Goal: Task Accomplishment & Management: Manage account settings

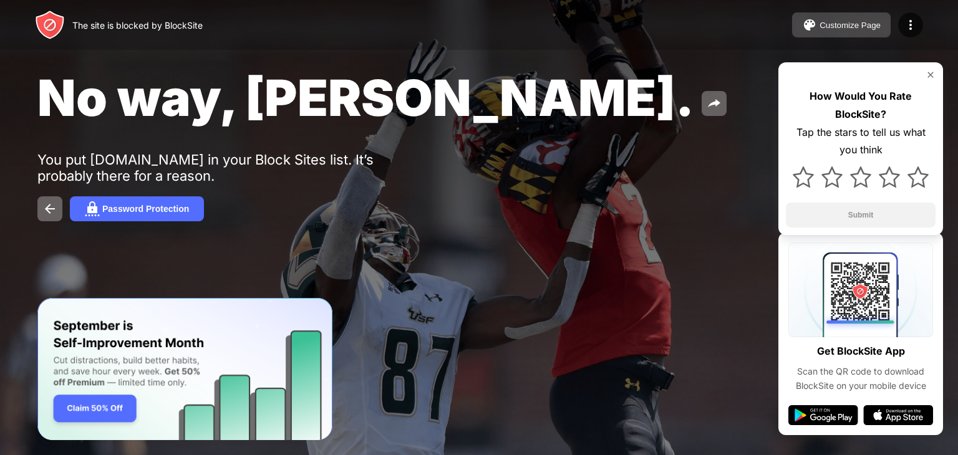
click at [857, 26] on div "Customize Page" at bounding box center [850, 25] width 61 height 9
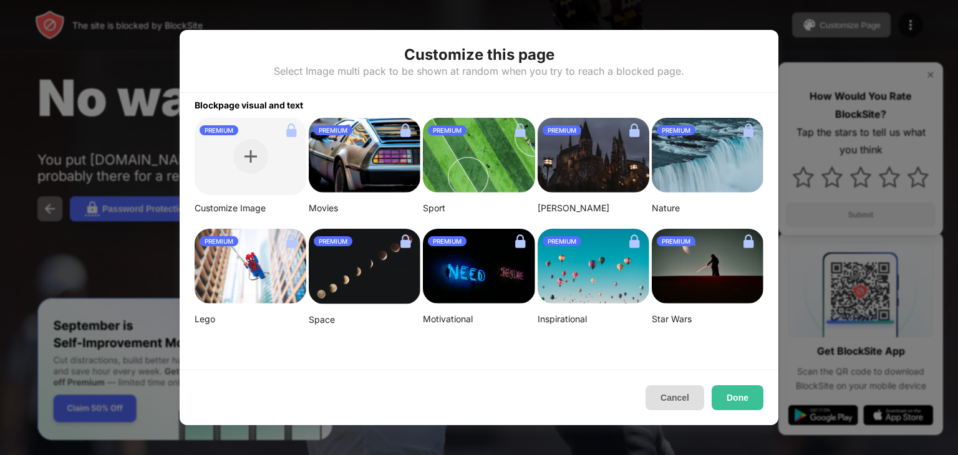
click at [686, 395] on button "Cancel" at bounding box center [675, 398] width 59 height 25
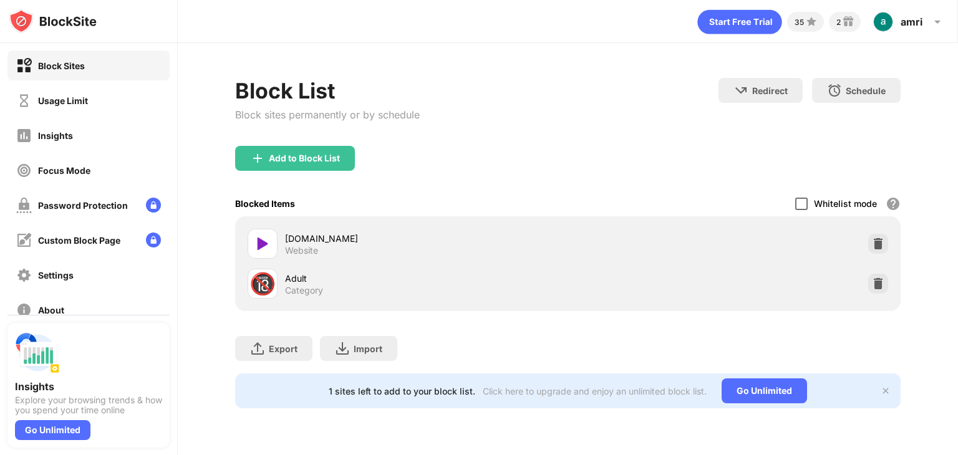
click at [805, 205] on div at bounding box center [801, 204] width 12 height 12
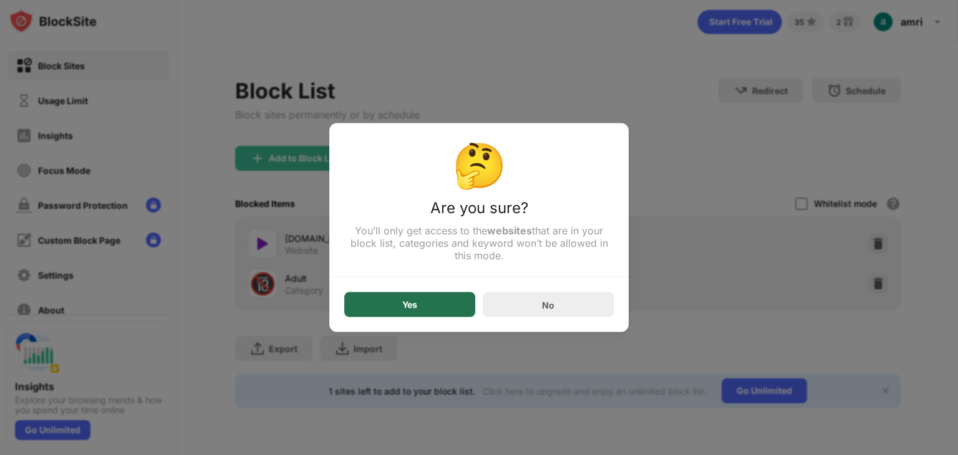
click at [441, 295] on div "Yes" at bounding box center [409, 305] width 131 height 25
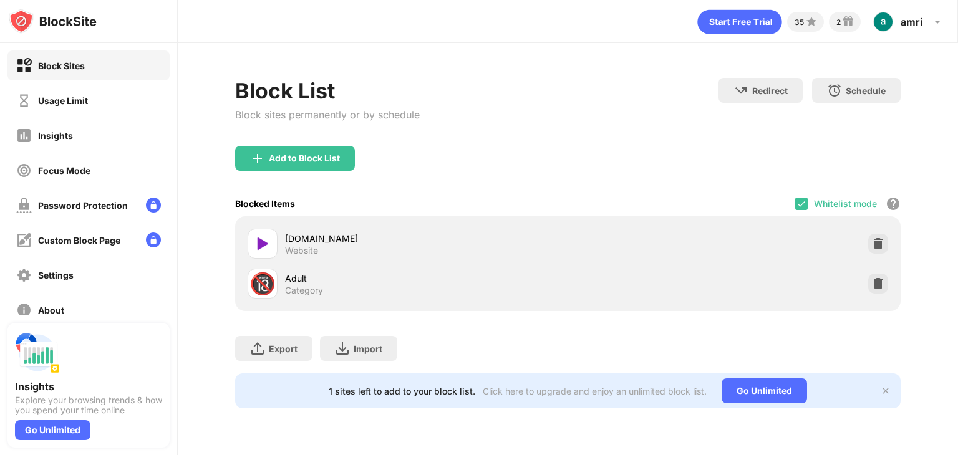
click at [748, 241] on div "9anime.org.lv Website" at bounding box center [568, 244] width 651 height 40
click at [880, 240] on img at bounding box center [878, 244] width 12 height 12
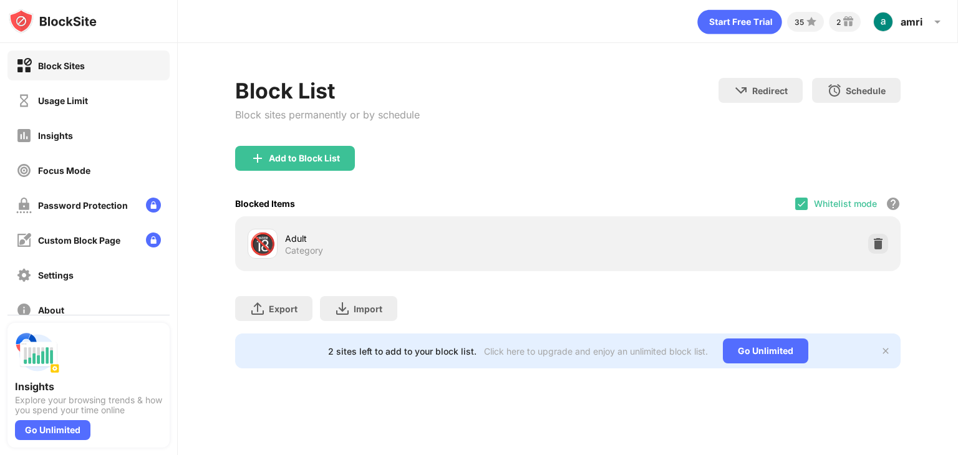
click at [813, 200] on div "Whitelist mode Block all websites except for those in your whitelist. Whitelist…" at bounding box center [847, 204] width 105 height 26
click at [805, 200] on img at bounding box center [802, 204] width 10 height 10
